Goal: Information Seeking & Learning: Learn about a topic

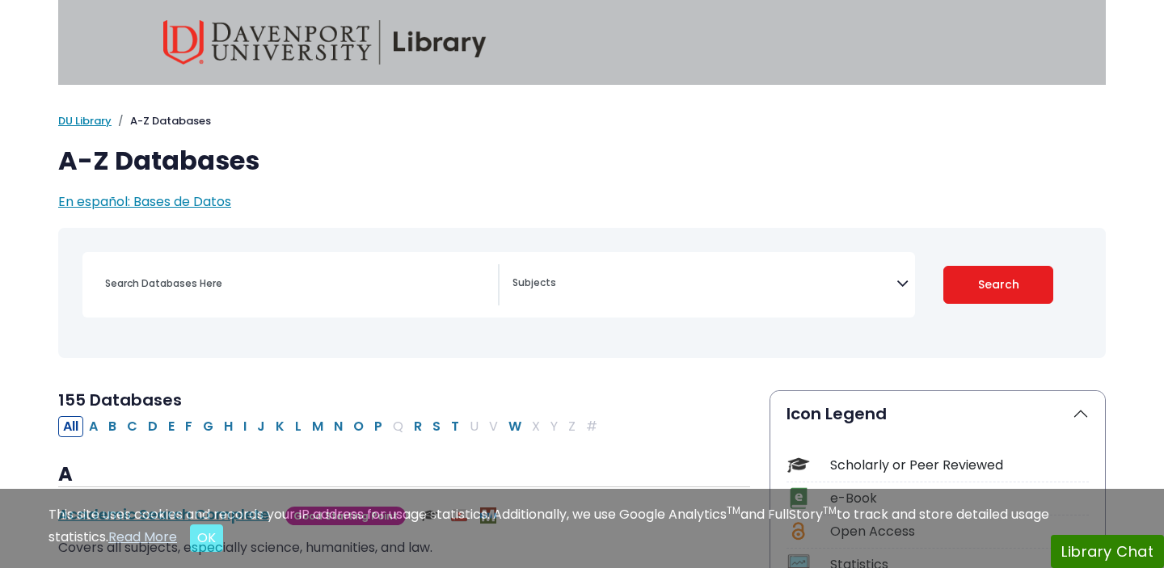
select select "Database Subject Filter"
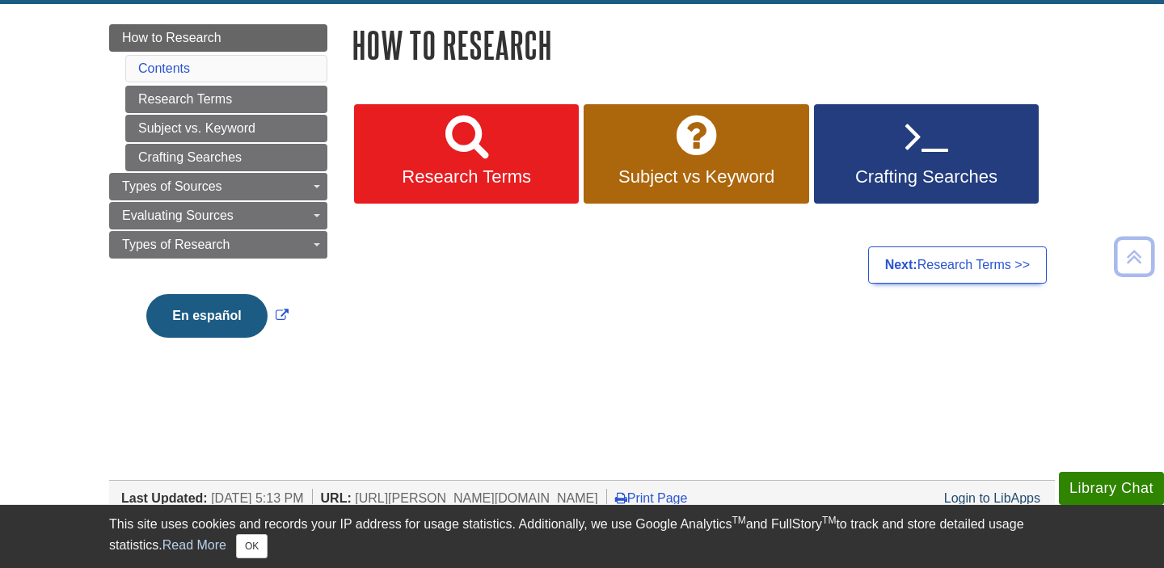
scroll to position [176, 0]
